Goal: Information Seeking & Learning: Learn about a topic

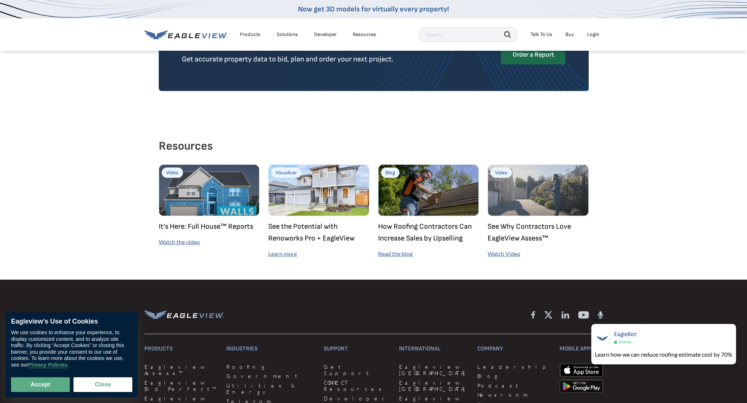
click at [202, 184] on img at bounding box center [209, 190] width 101 height 51
click at [175, 238] on link "Watch the video" at bounding box center [179, 241] width 41 height 7
click at [599, 113] on div "Resources Video It’s Here: Full House™ Reports Watch the video Visualizer See t…" at bounding box center [373, 196] width 747 height 166
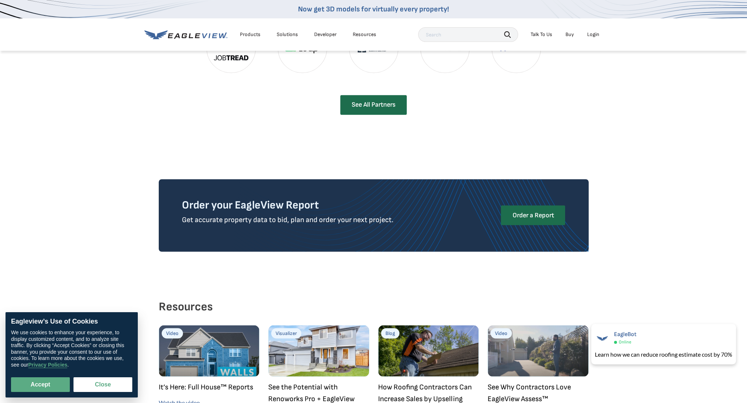
scroll to position [1711, 0]
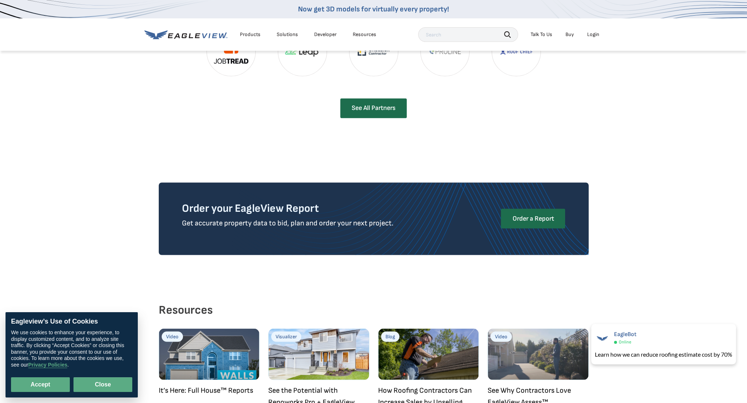
click at [100, 387] on button "Close" at bounding box center [102, 384] width 59 height 15
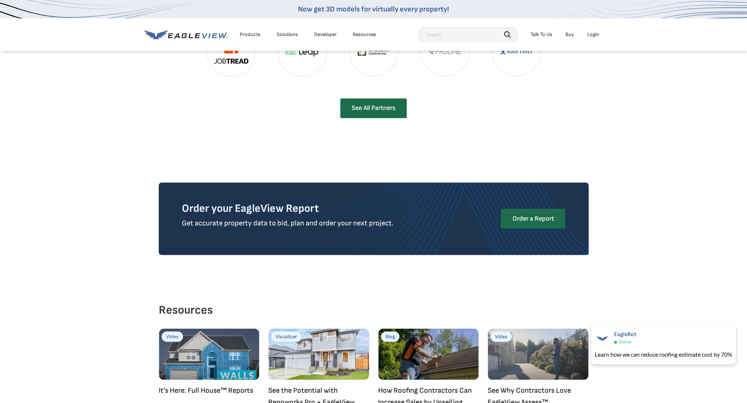
click at [254, 35] on div "Products" at bounding box center [250, 34] width 21 height 7
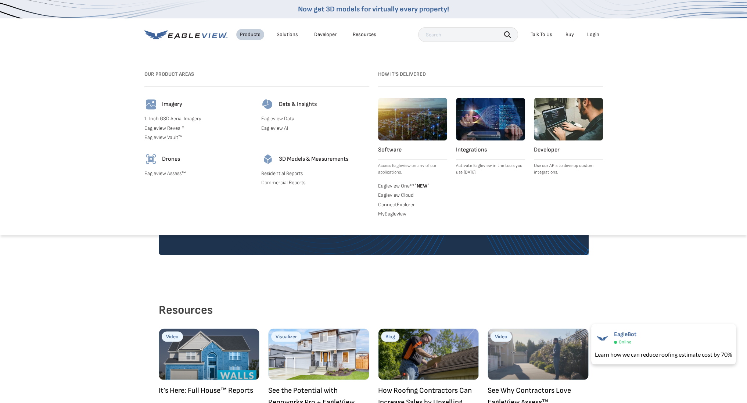
click at [473, 148] on h4 "Integrations" at bounding box center [490, 149] width 69 height 7
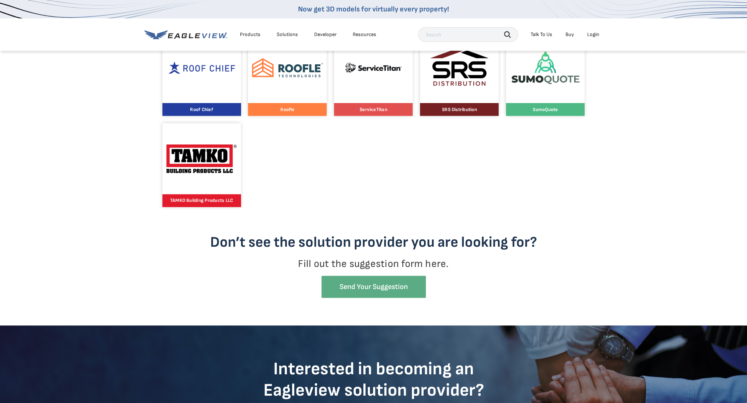
scroll to position [781, 0]
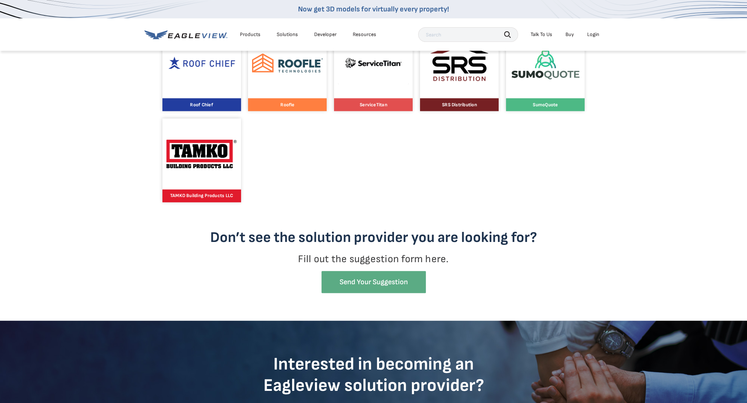
click at [543, 97] on div at bounding box center [545, 63] width 71 height 71
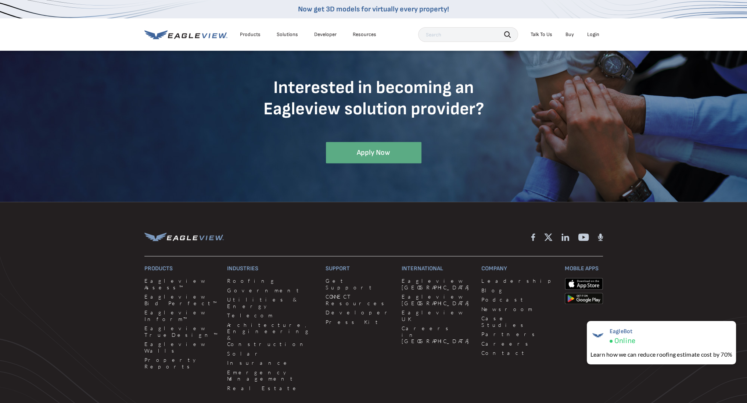
scroll to position [1144, 0]
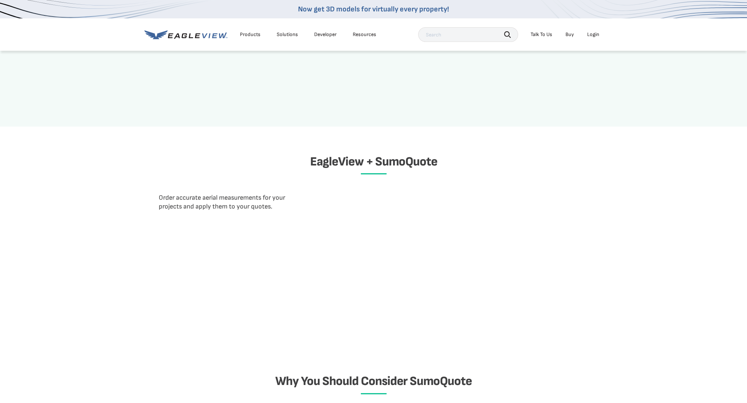
scroll to position [496, 0]
click at [727, 231] on div "EagleView + SumoQuote Order accurate aerial measurements for your projects and …" at bounding box center [373, 242] width 747 height 232
